Goal: Find specific page/section: Find specific page/section

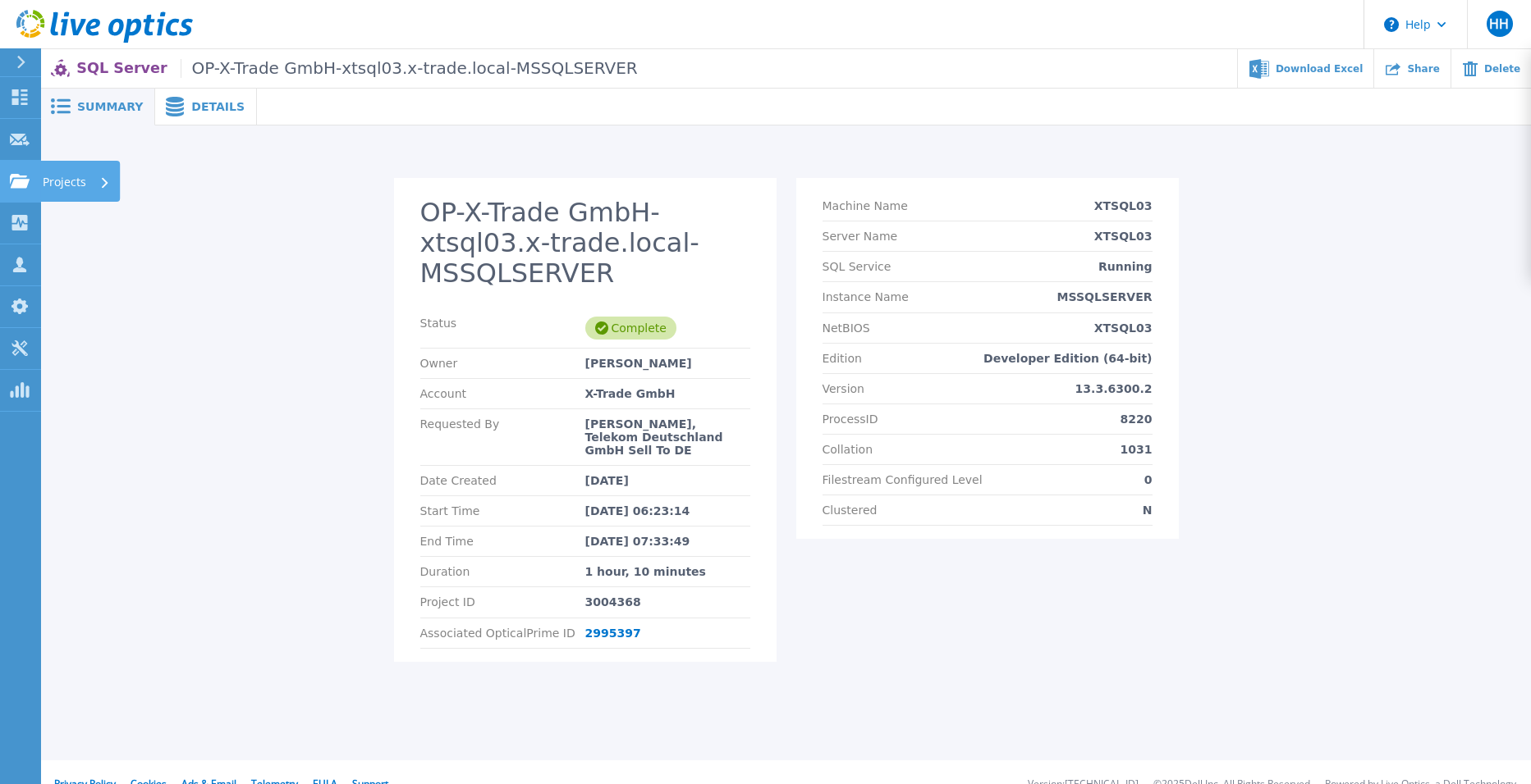
click at [14, 173] on link "Projects Projects" at bounding box center [20, 182] width 41 height 42
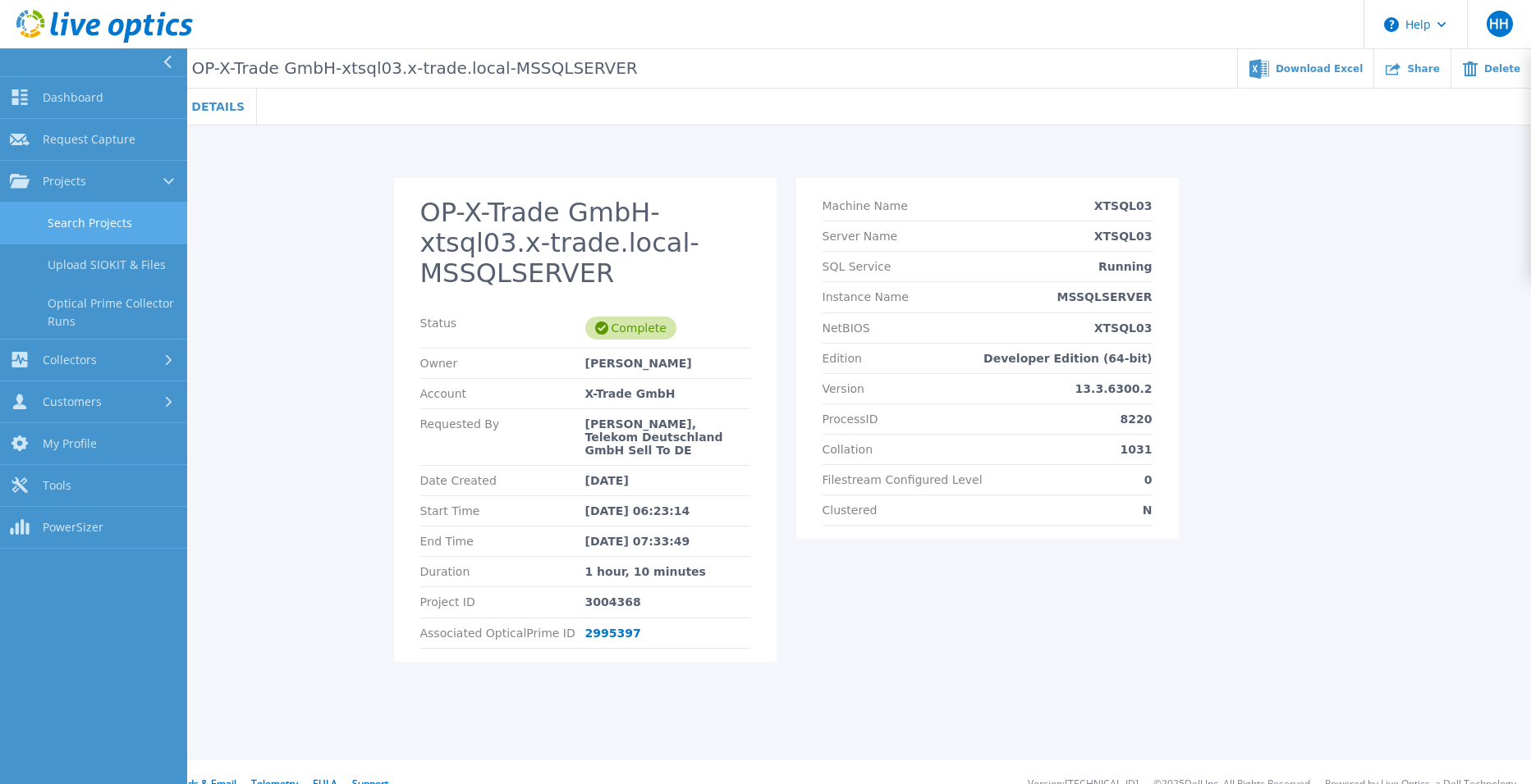
click at [67, 228] on link "Search Projects" at bounding box center [94, 223] width 188 height 42
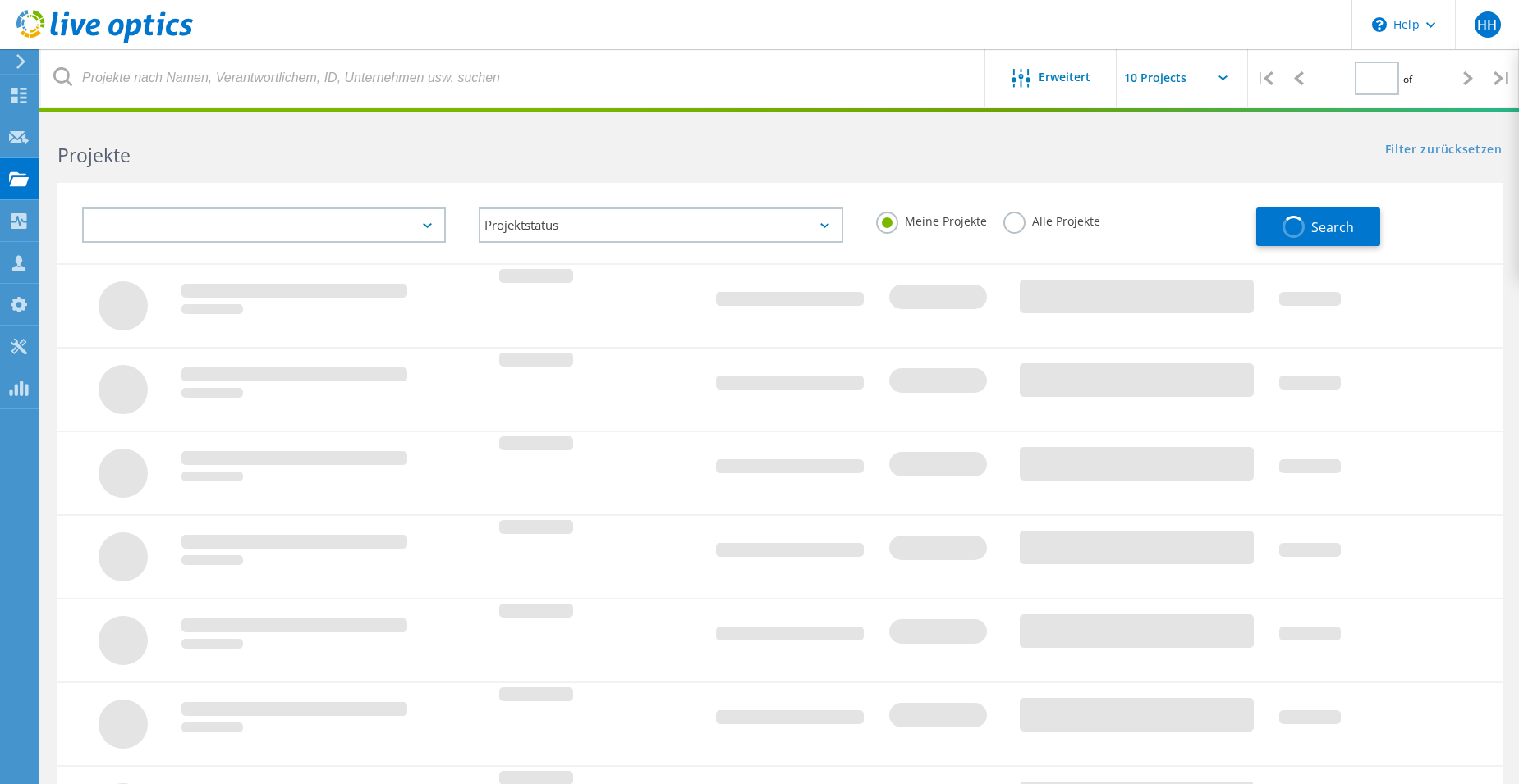
type input "1"
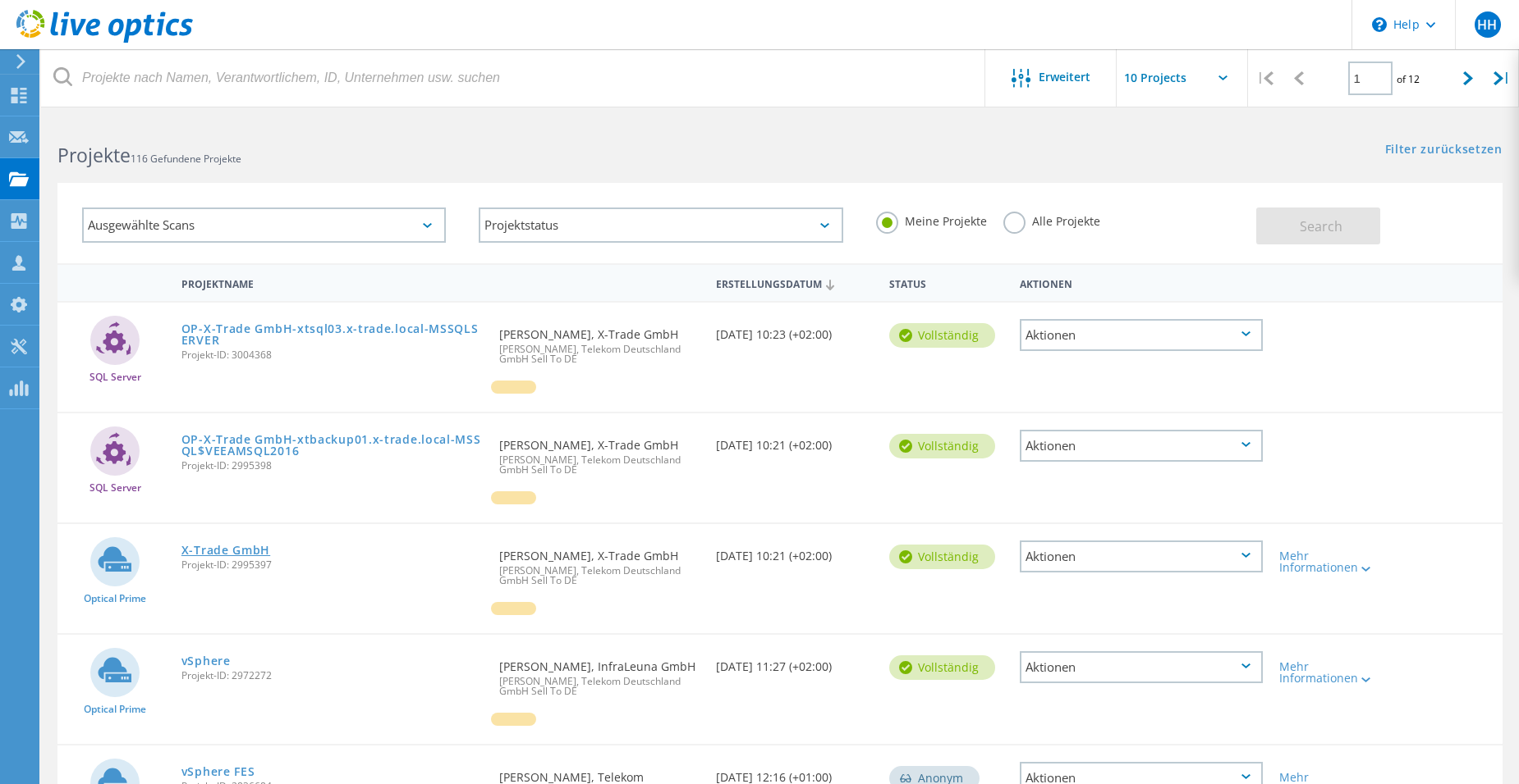
click at [229, 554] on link "X-Trade GmbH" at bounding box center [226, 551] width 89 height 12
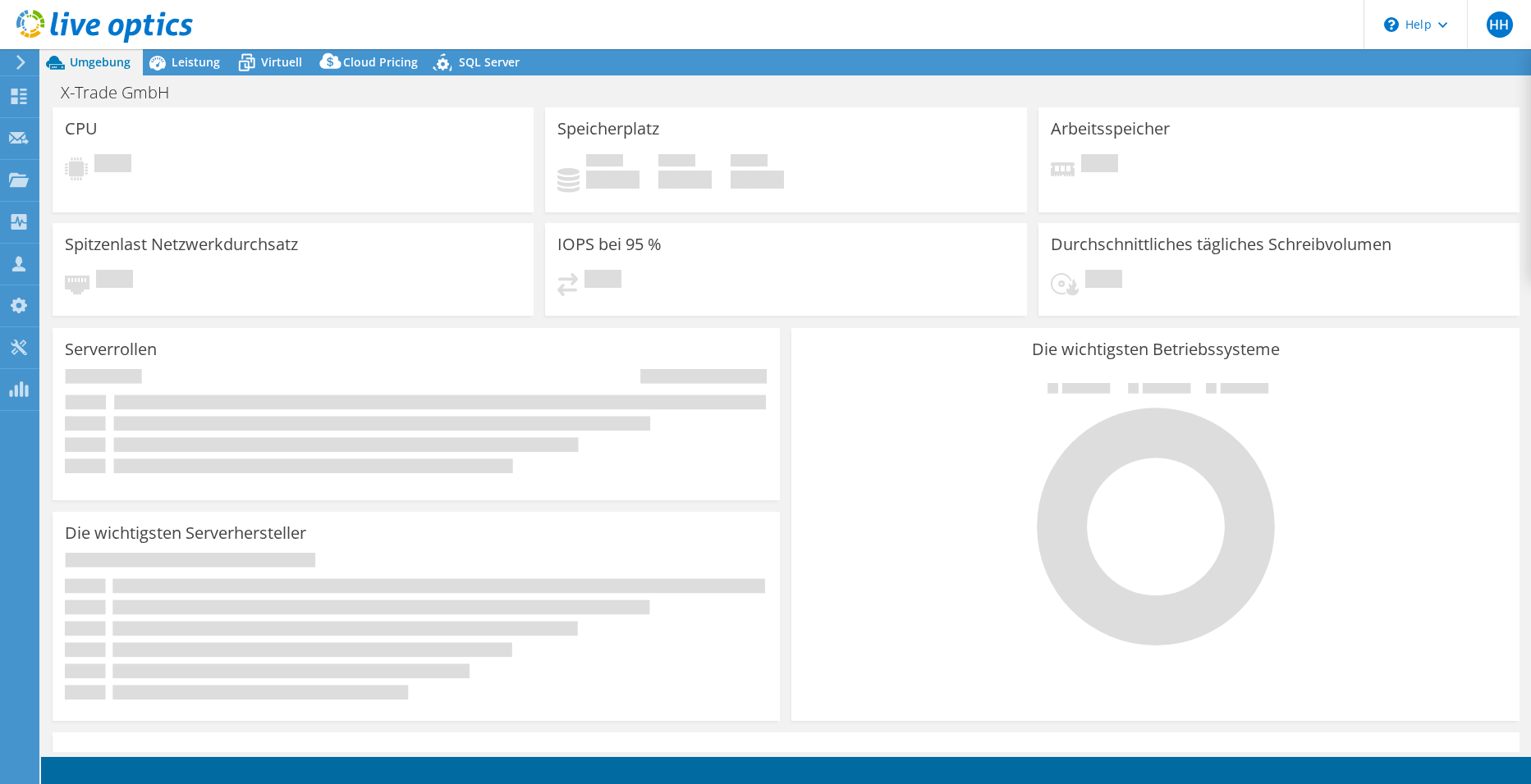
select select "EUFrankfurt"
select select "EUR"
